Goal: Transaction & Acquisition: Purchase product/service

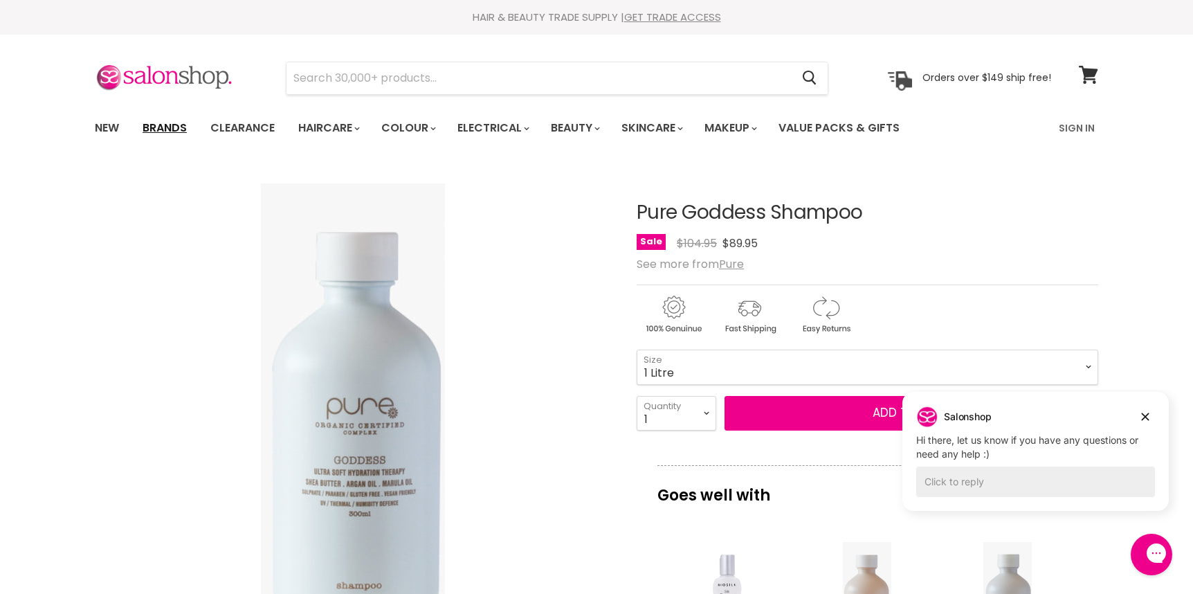
click at [159, 132] on link "Brands" at bounding box center [164, 128] width 65 height 29
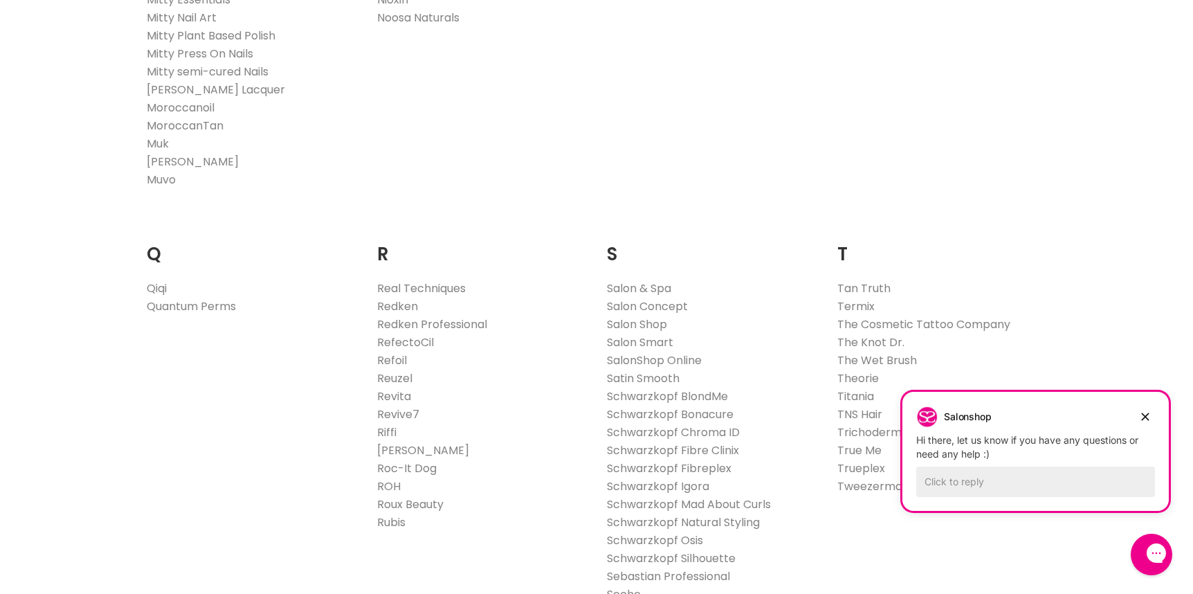
scroll to position [1961, 0]
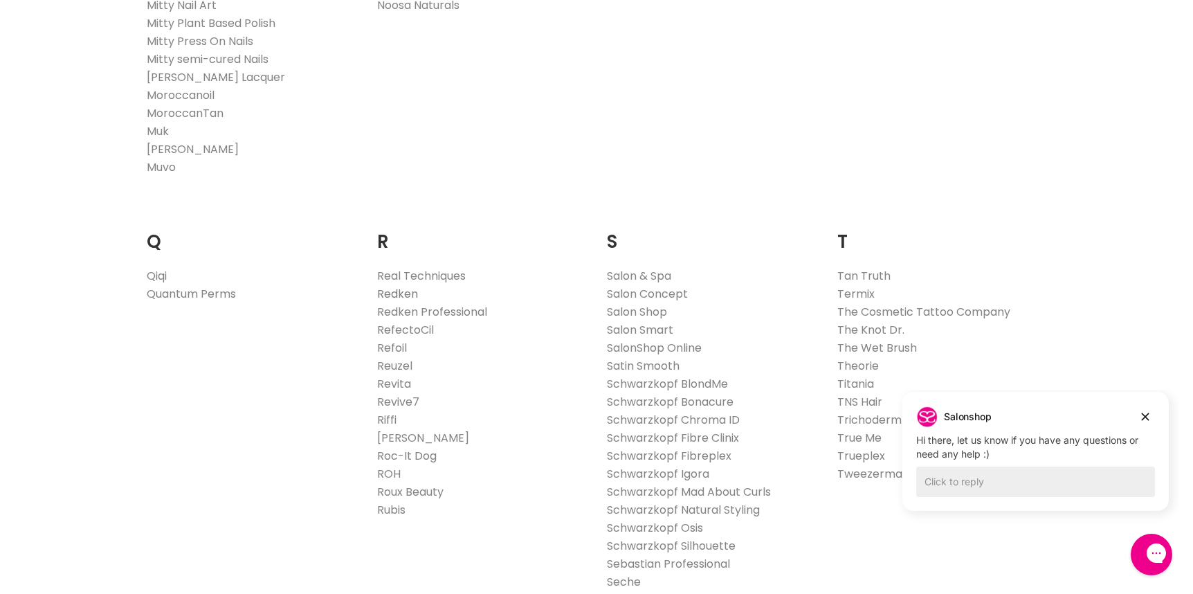
click at [395, 295] on link "Redken" at bounding box center [397, 294] width 41 height 16
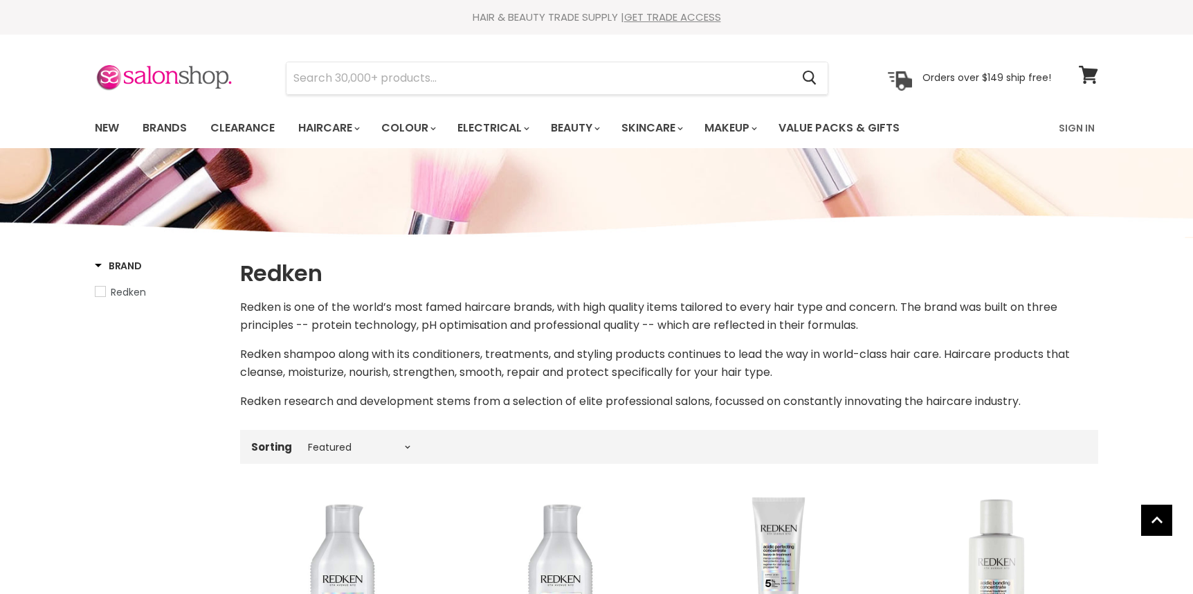
select select "manual"
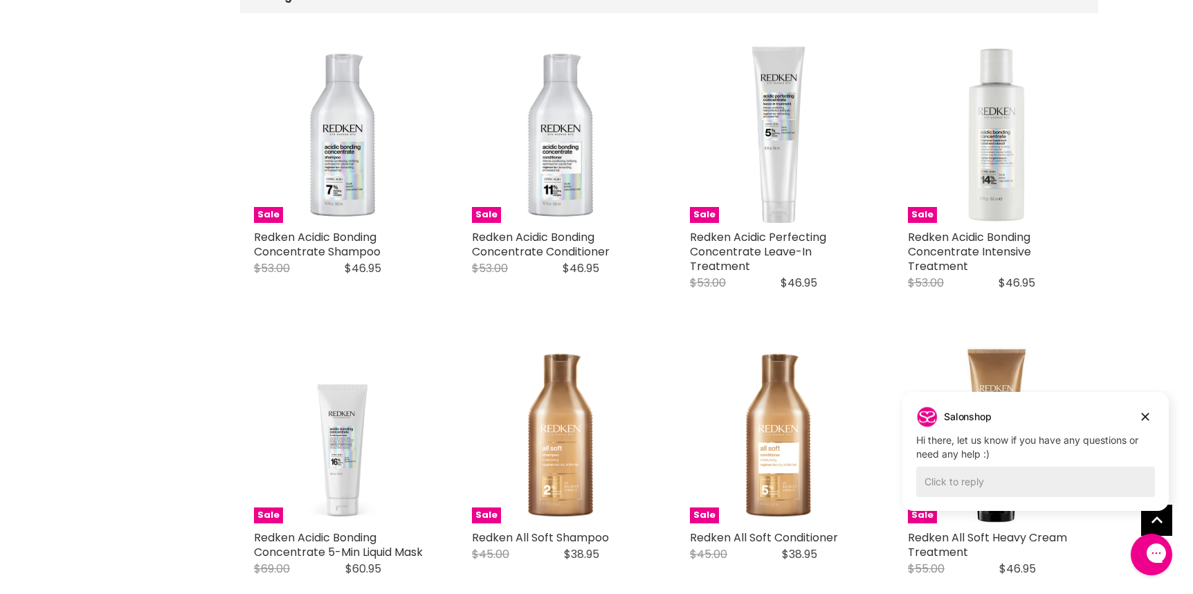
scroll to position [496, 0]
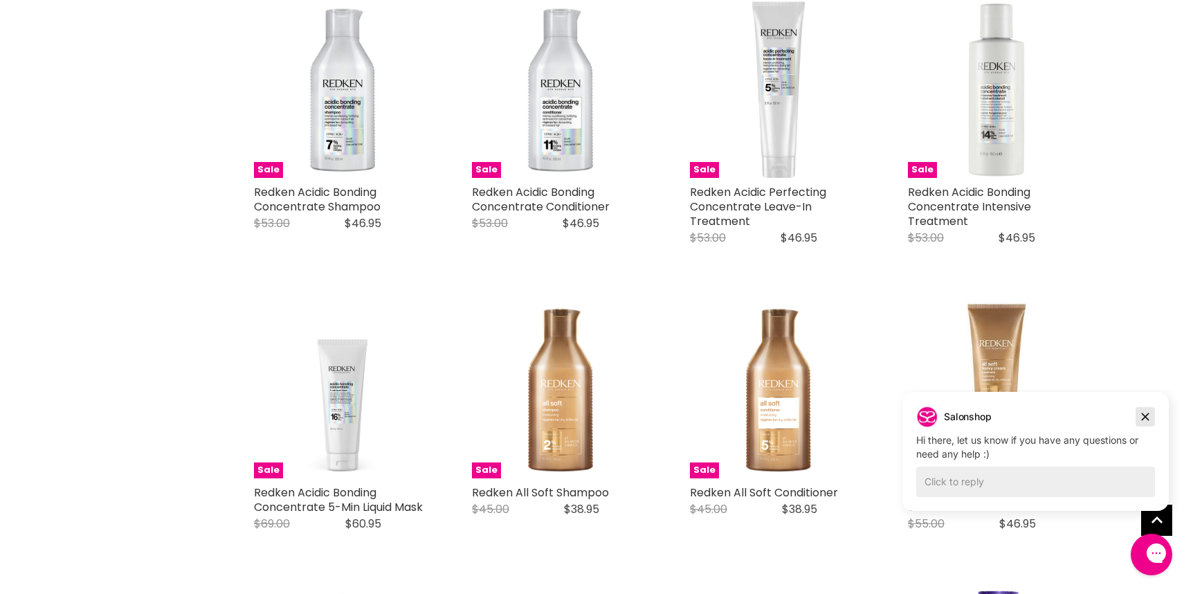
click at [1147, 414] on icon "Dismiss campaign" at bounding box center [1146, 417] width 8 height 8
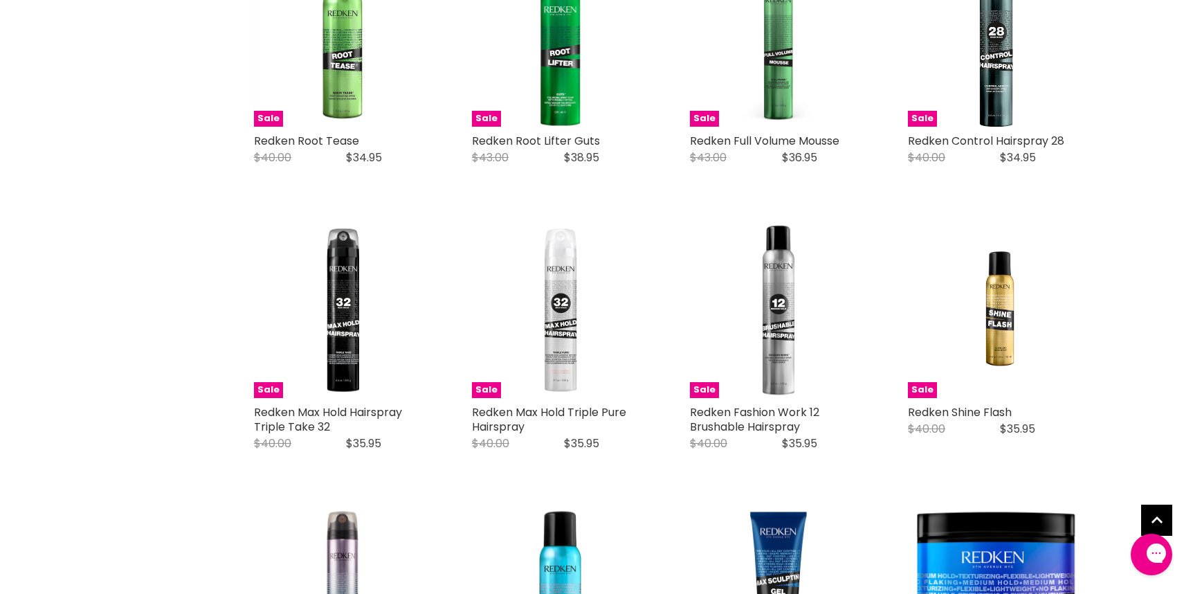
scroll to position [3209, 0]
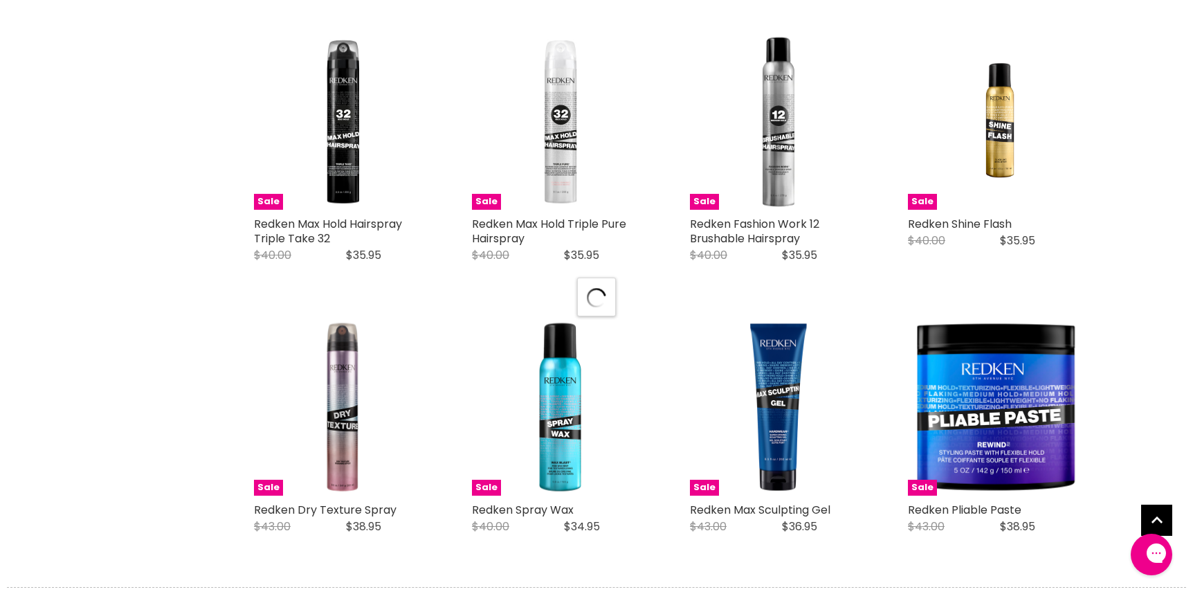
scroll to position [3648, 0]
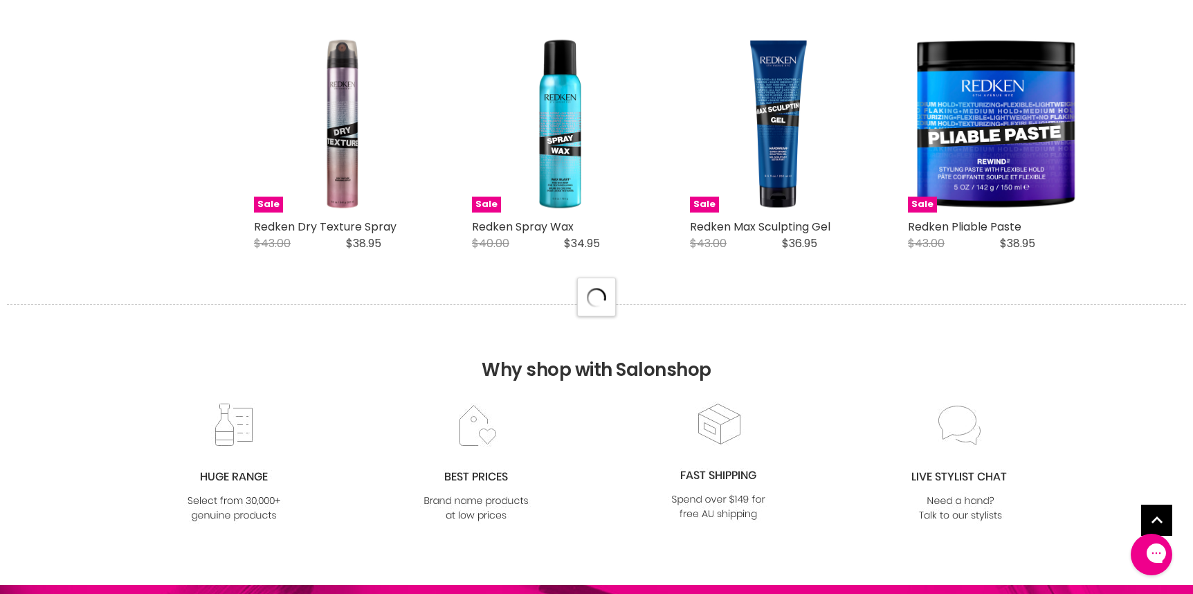
select select "manual"
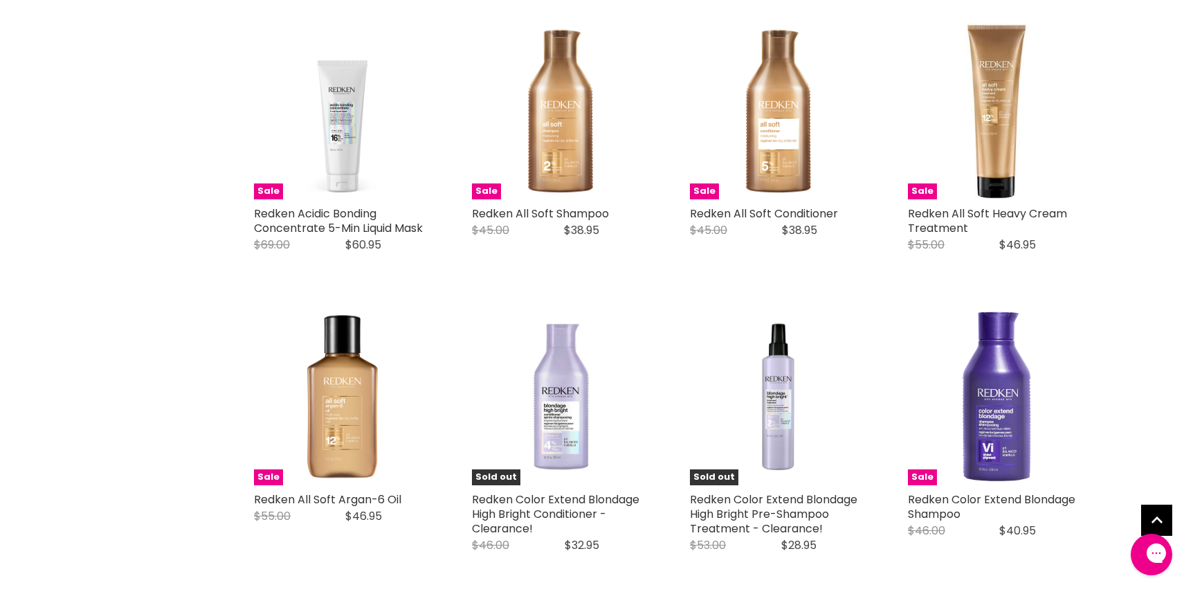
scroll to position [313, 0]
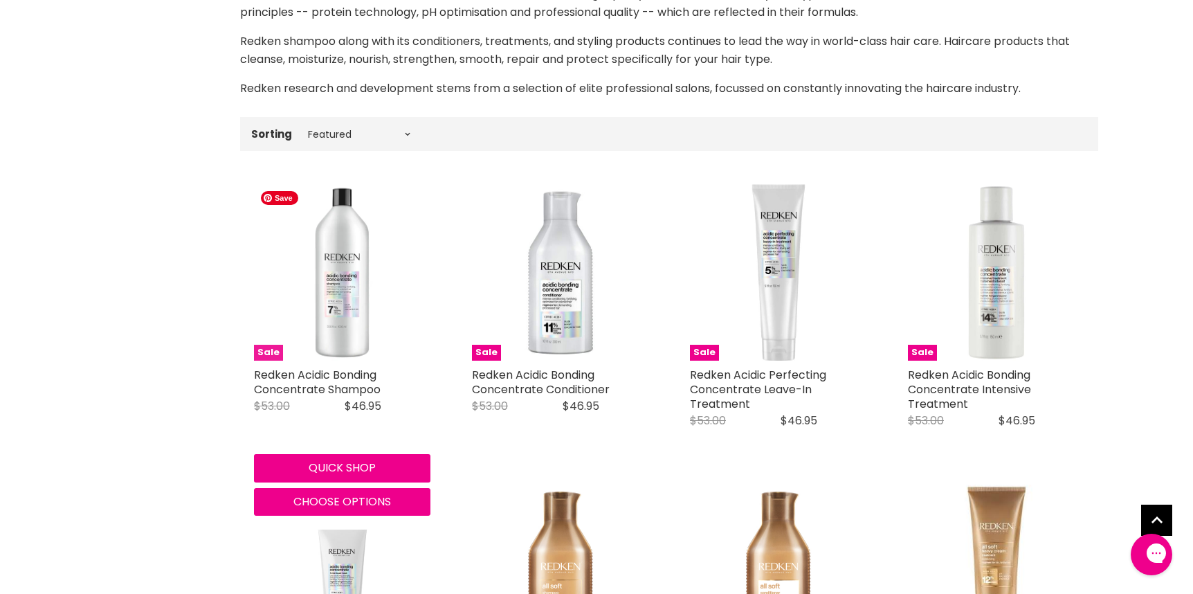
click at [330, 321] on img "Main content" at bounding box center [342, 272] width 177 height 177
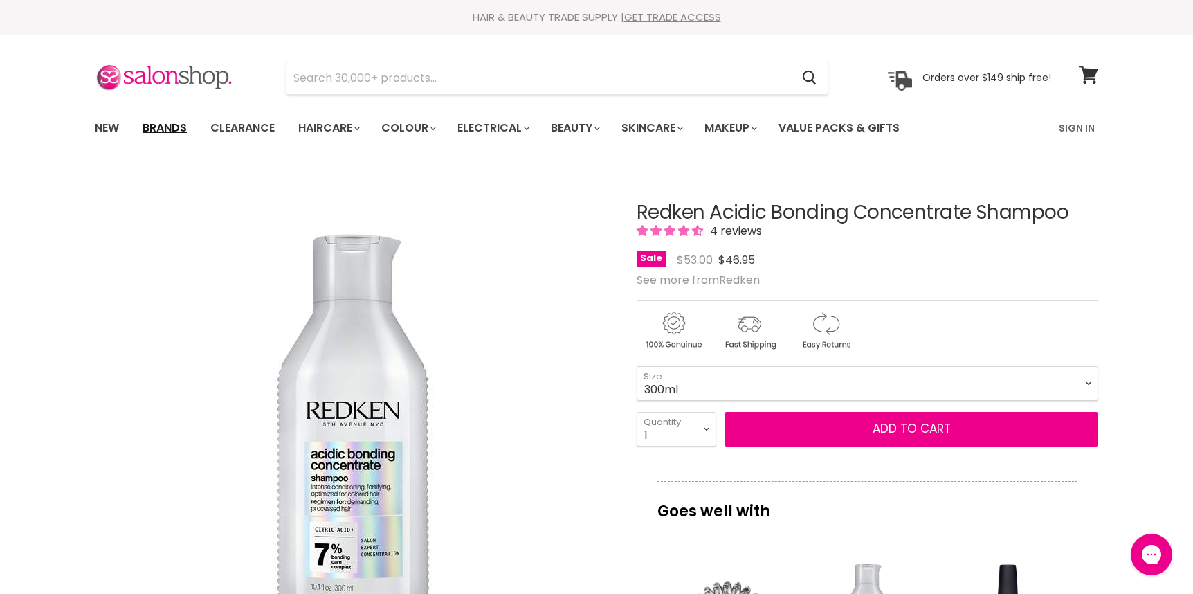
click at [158, 130] on link "Brands" at bounding box center [164, 128] width 65 height 29
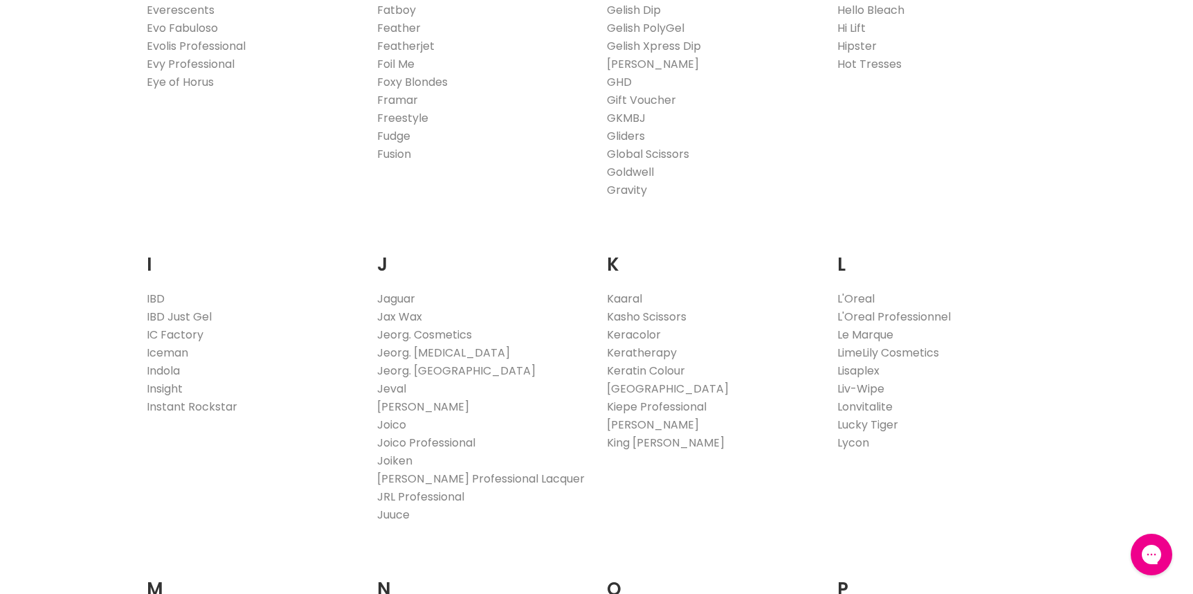
scroll to position [1054, 0]
